Goal: Task Accomplishment & Management: Use online tool/utility

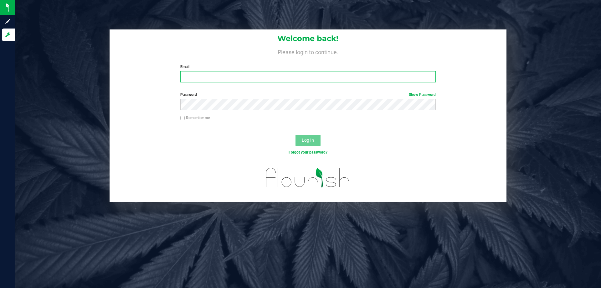
click at [257, 79] on input "Email" at bounding box center [307, 76] width 255 height 11
type input "M"
type input "[EMAIL_ADDRESS][DOMAIN_NAME]"
click at [295, 135] on button "Log In" at bounding box center [307, 140] width 25 height 11
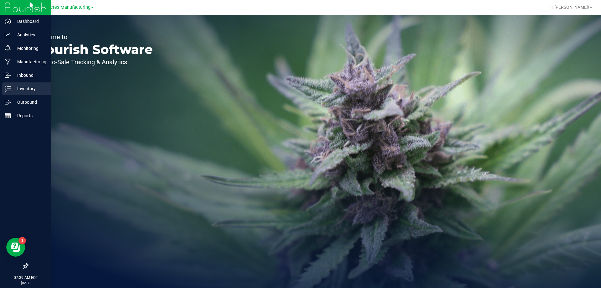
click at [9, 90] on icon at bounding box center [8, 88] width 6 height 6
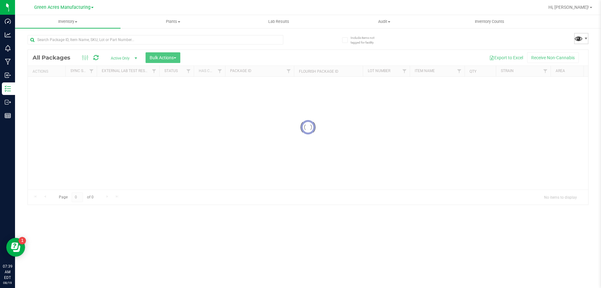
click at [577, 41] on span at bounding box center [578, 38] width 9 height 9
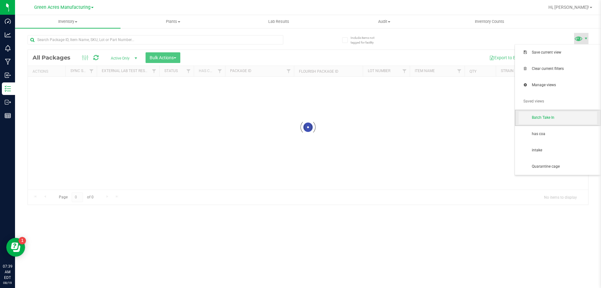
click at [559, 112] on span "Batch Take In" at bounding box center [558, 117] width 78 height 13
